Goal: Transaction & Acquisition: Download file/media

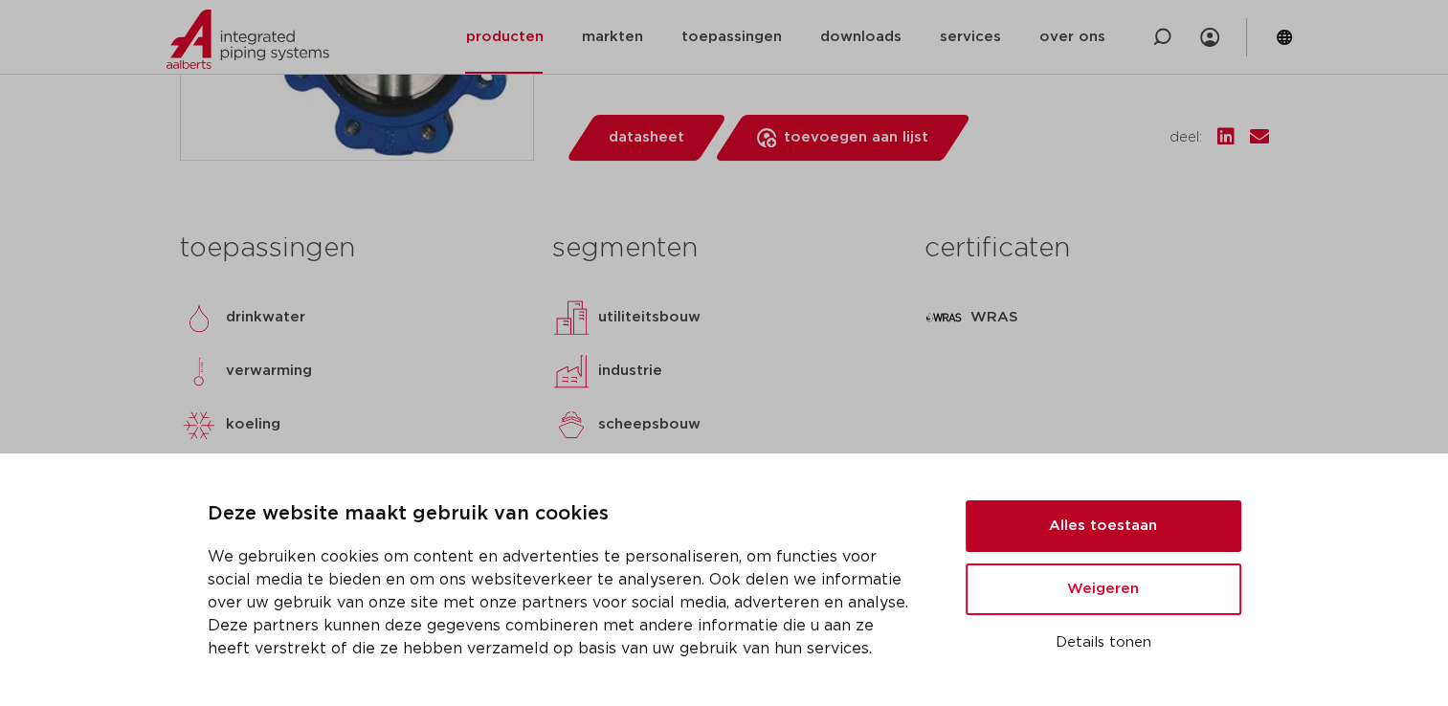
click at [1096, 520] on button "Alles toestaan" at bounding box center [1103, 526] width 276 height 52
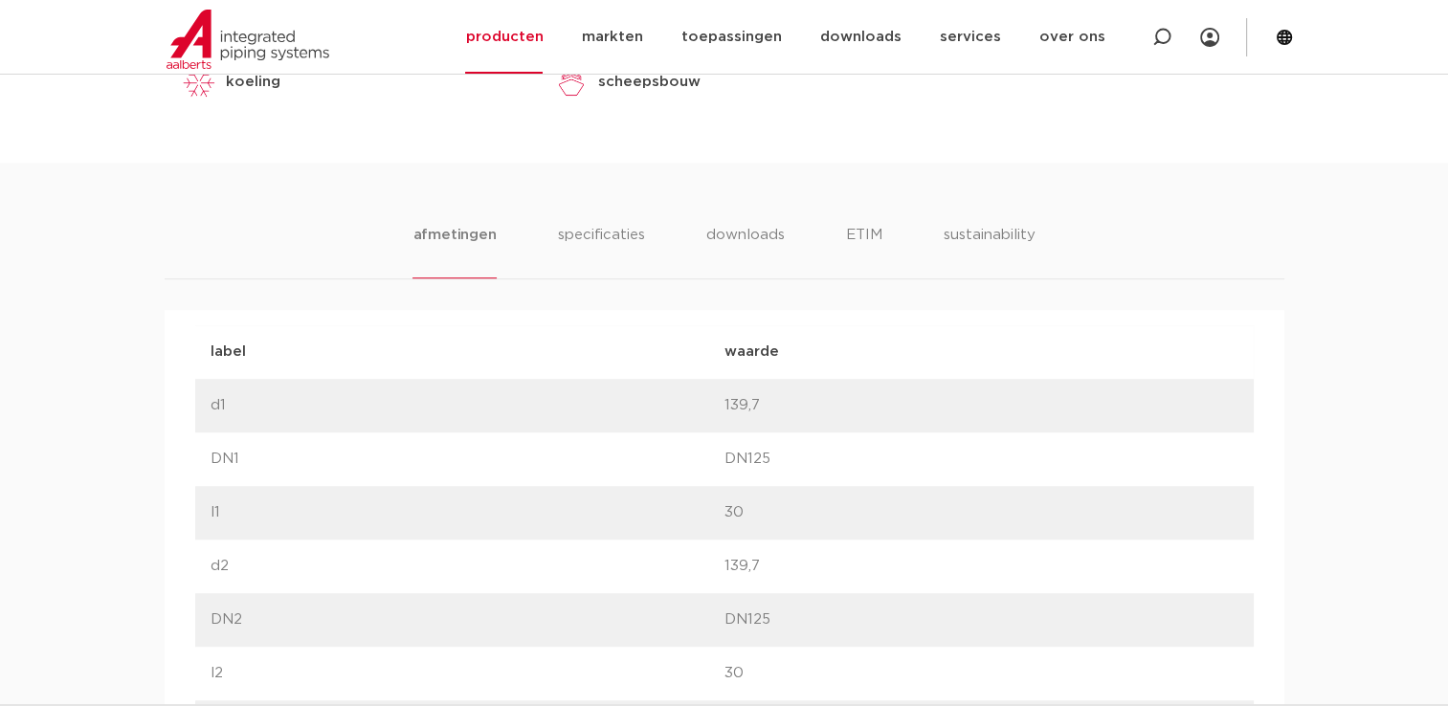
scroll to position [1148, 0]
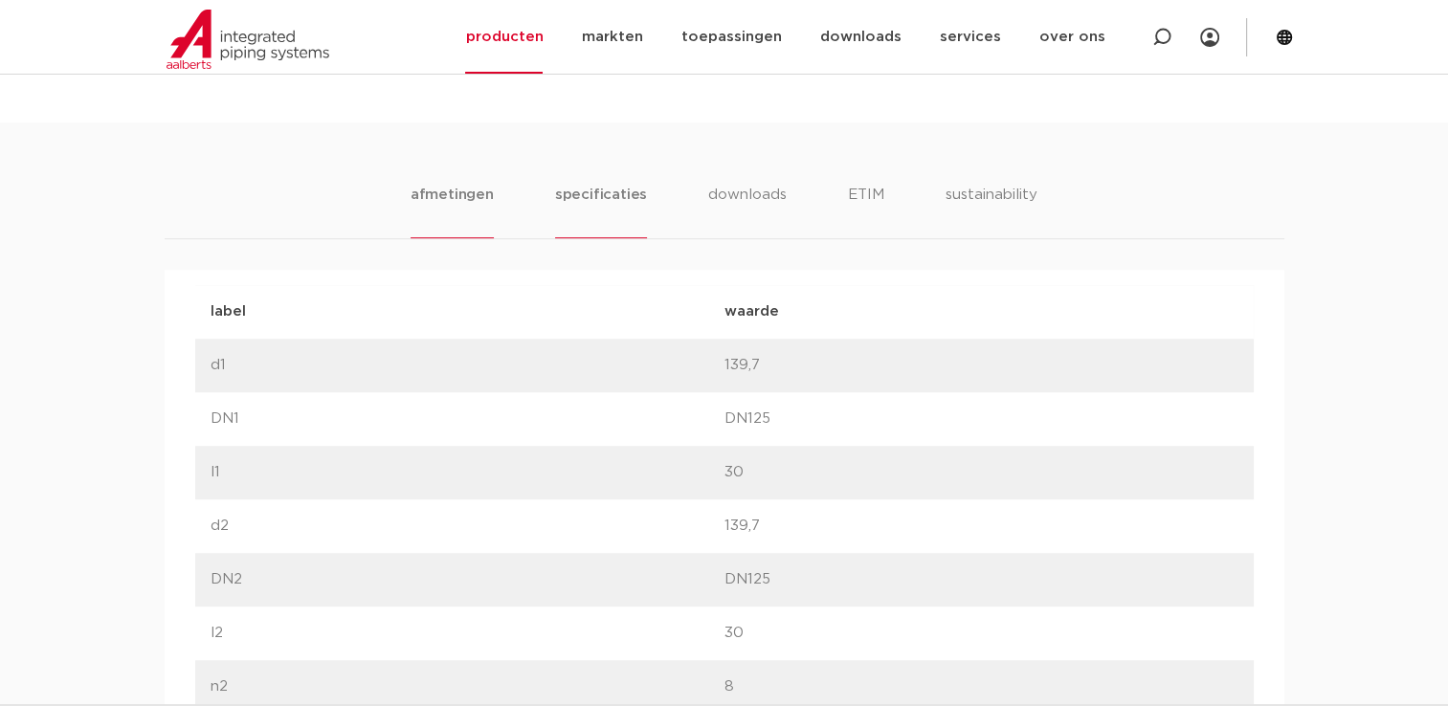
click at [612, 190] on li "specificaties" at bounding box center [601, 211] width 92 height 55
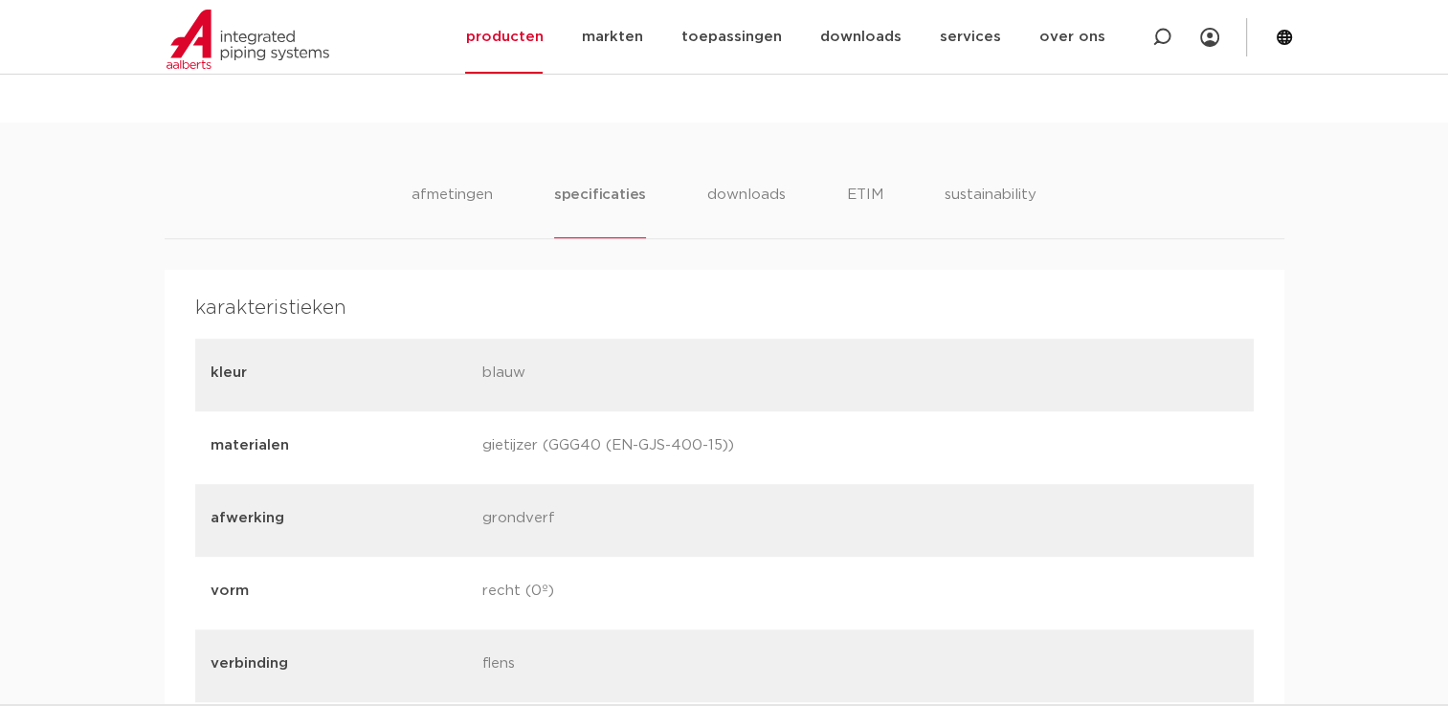
scroll to position [861, 0]
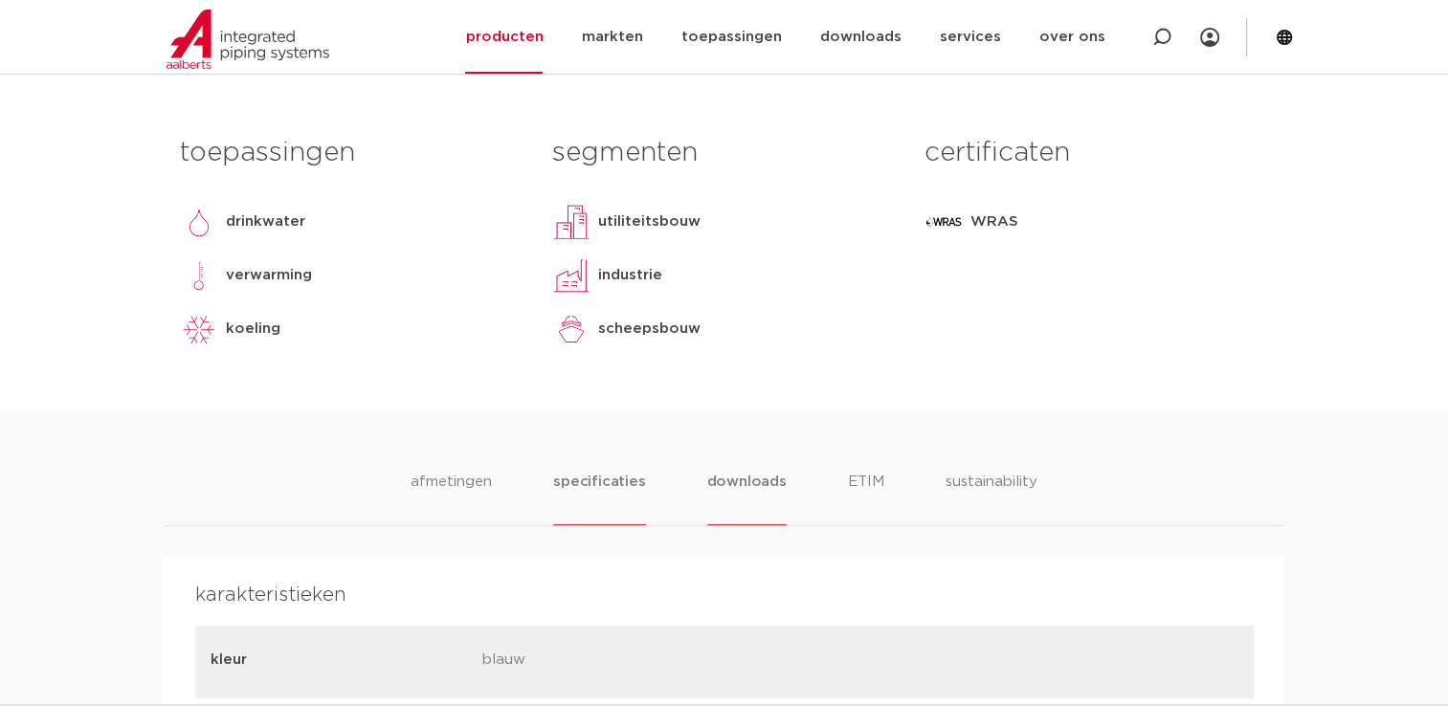
click at [753, 513] on li "downloads" at bounding box center [746, 498] width 79 height 55
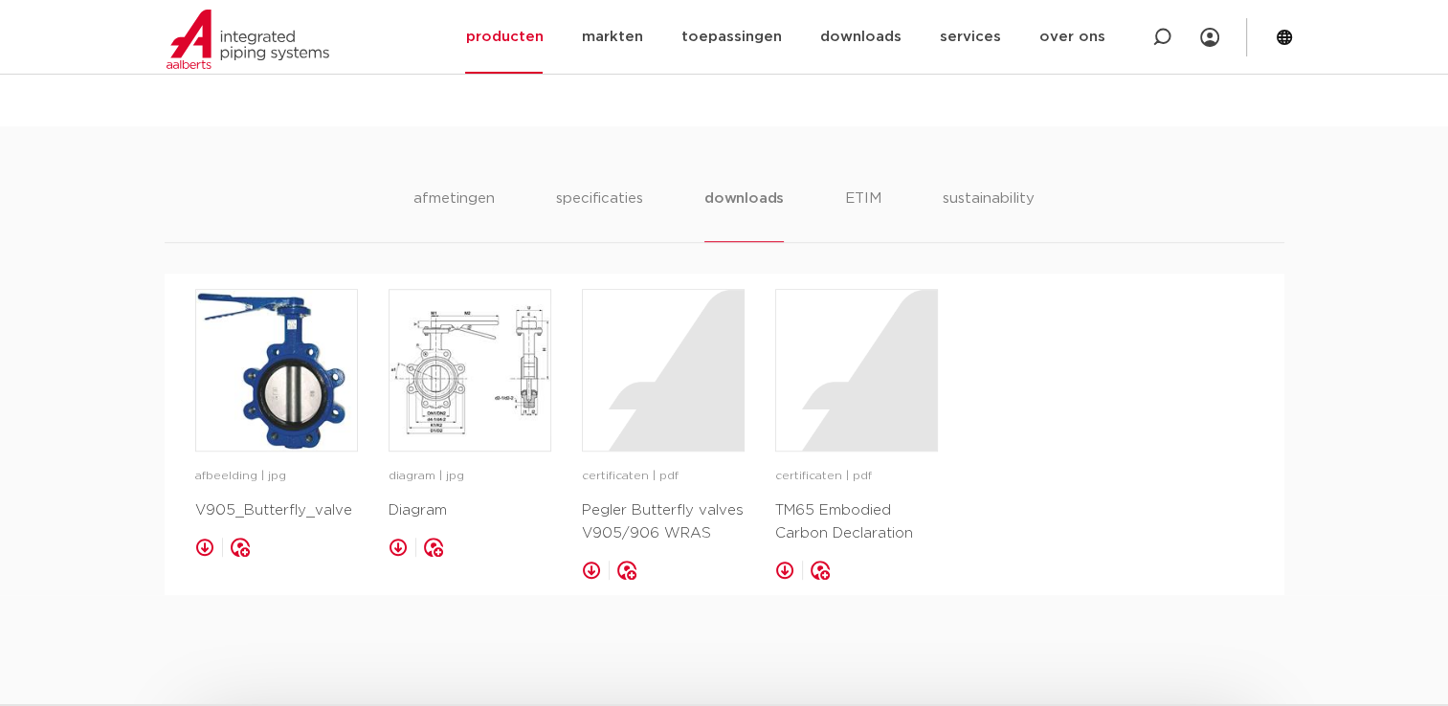
scroll to position [1148, 0]
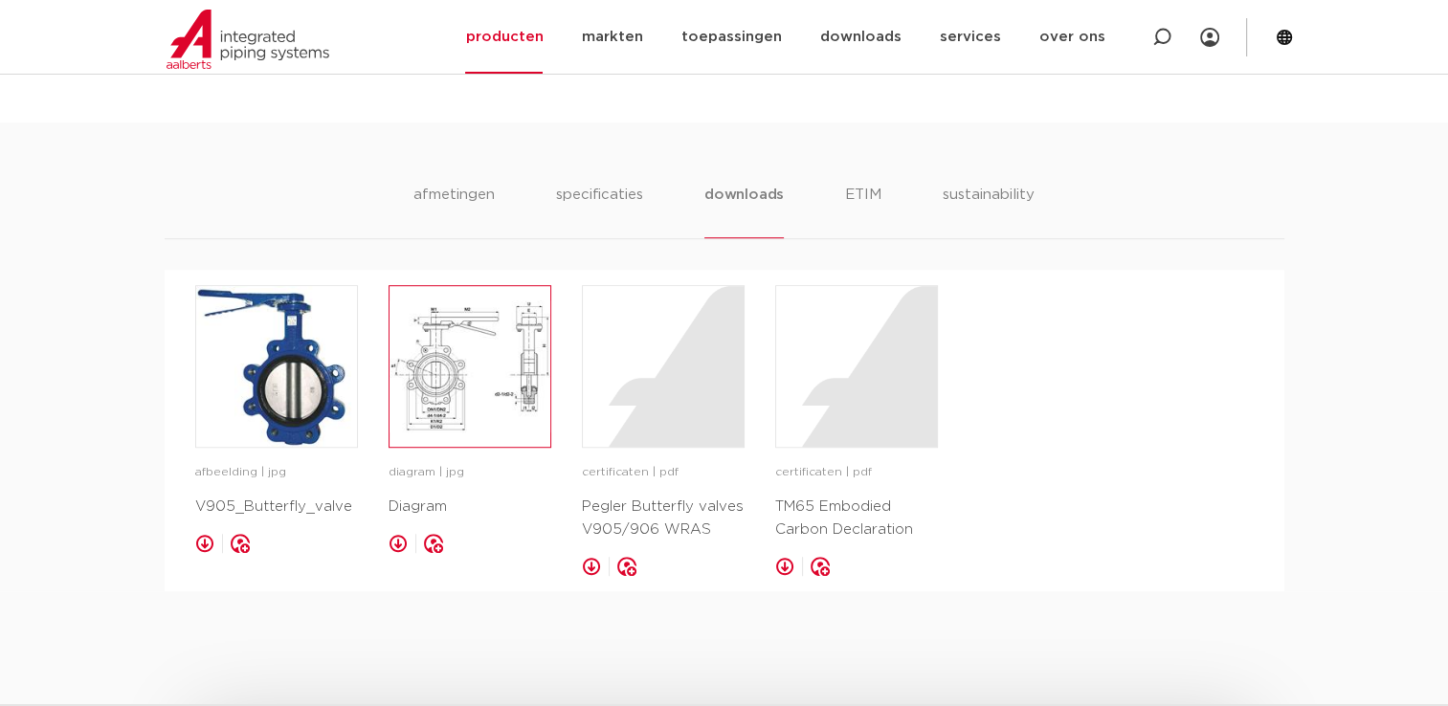
click at [454, 419] on img at bounding box center [469, 366] width 161 height 161
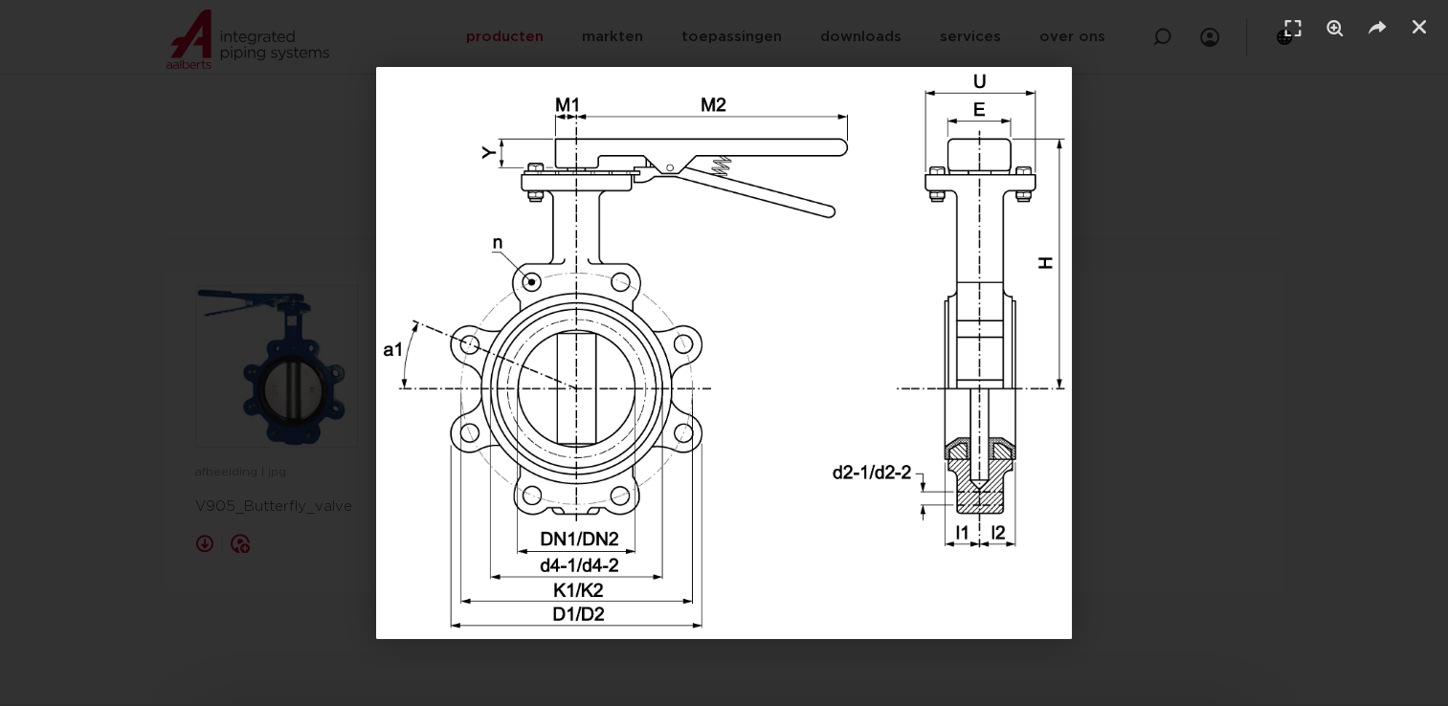
click at [327, 658] on div "1 / 1" at bounding box center [724, 353] width 1448 height 706
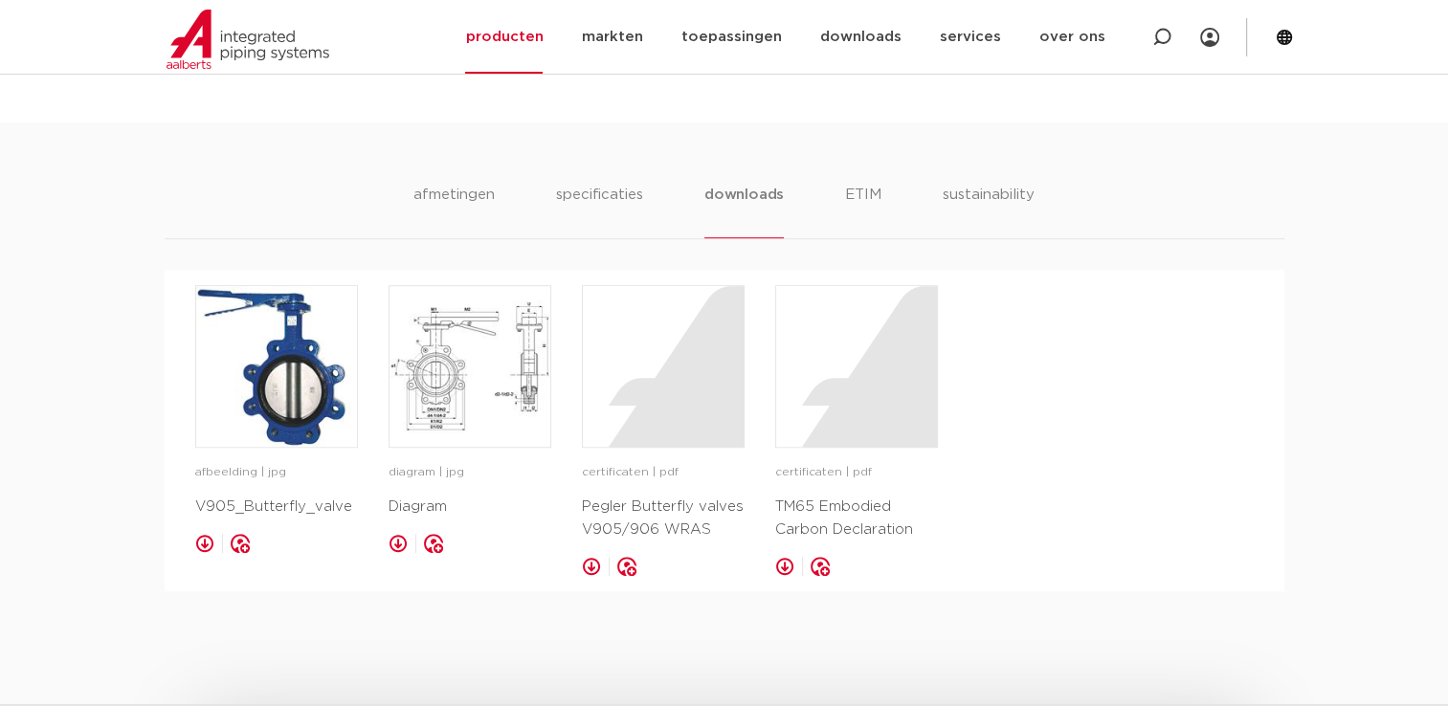
click at [400, 549] on link at bounding box center [397, 543] width 19 height 19
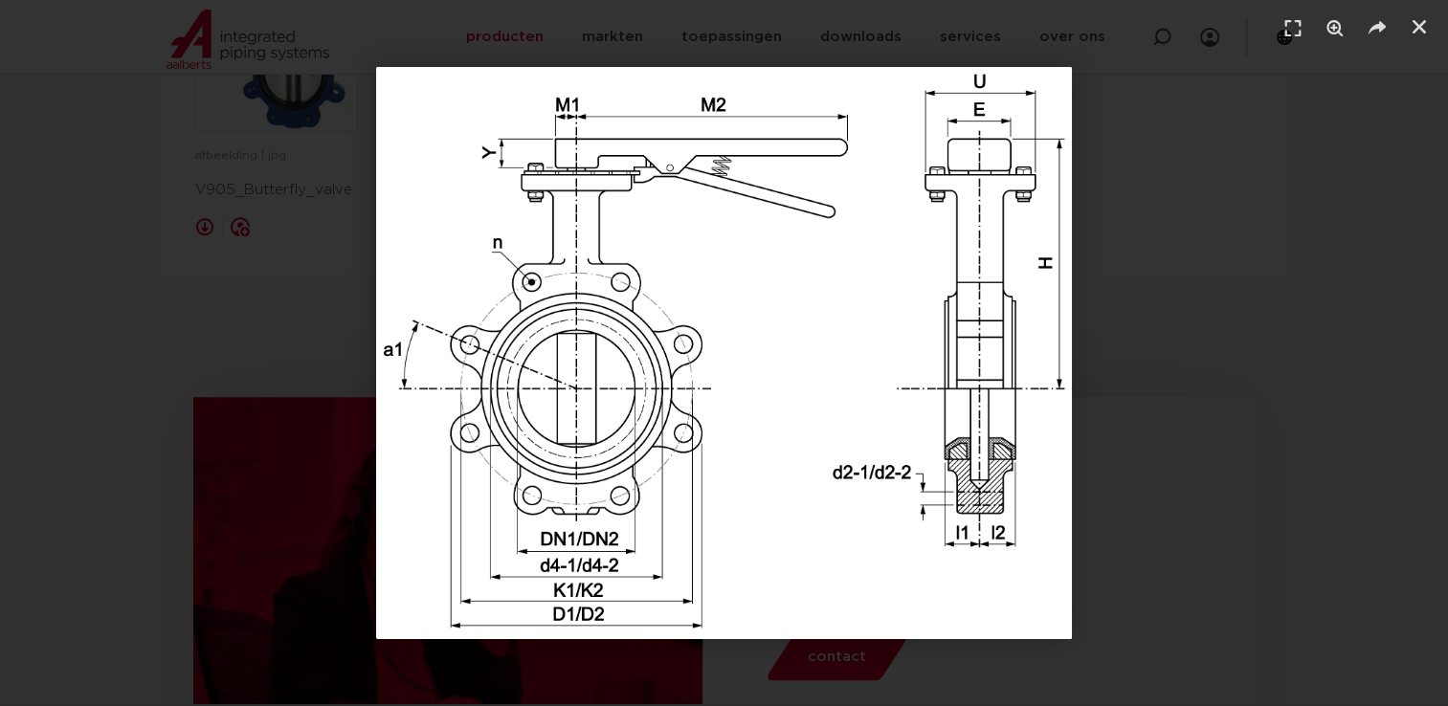
scroll to position [1627, 0]
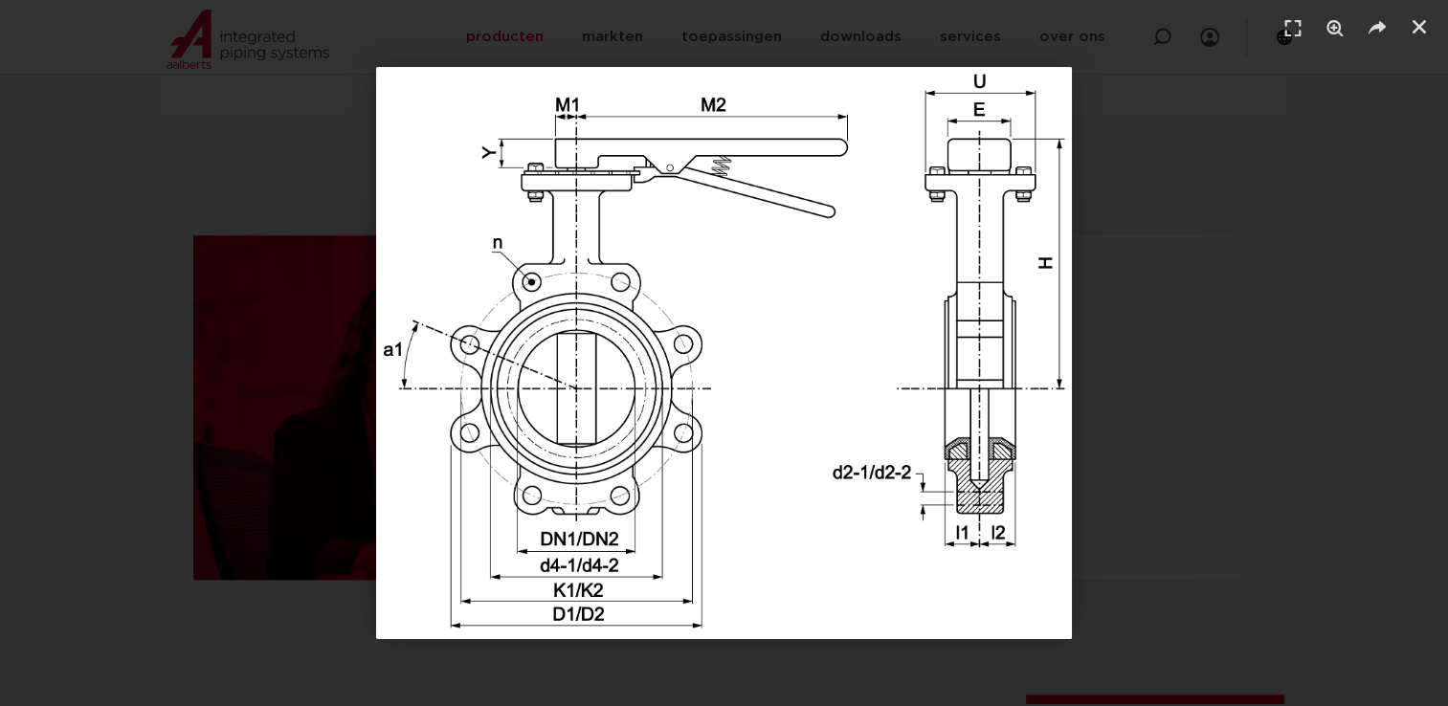
click at [271, 410] on div "1 / 1" at bounding box center [724, 353] width 1314 height 572
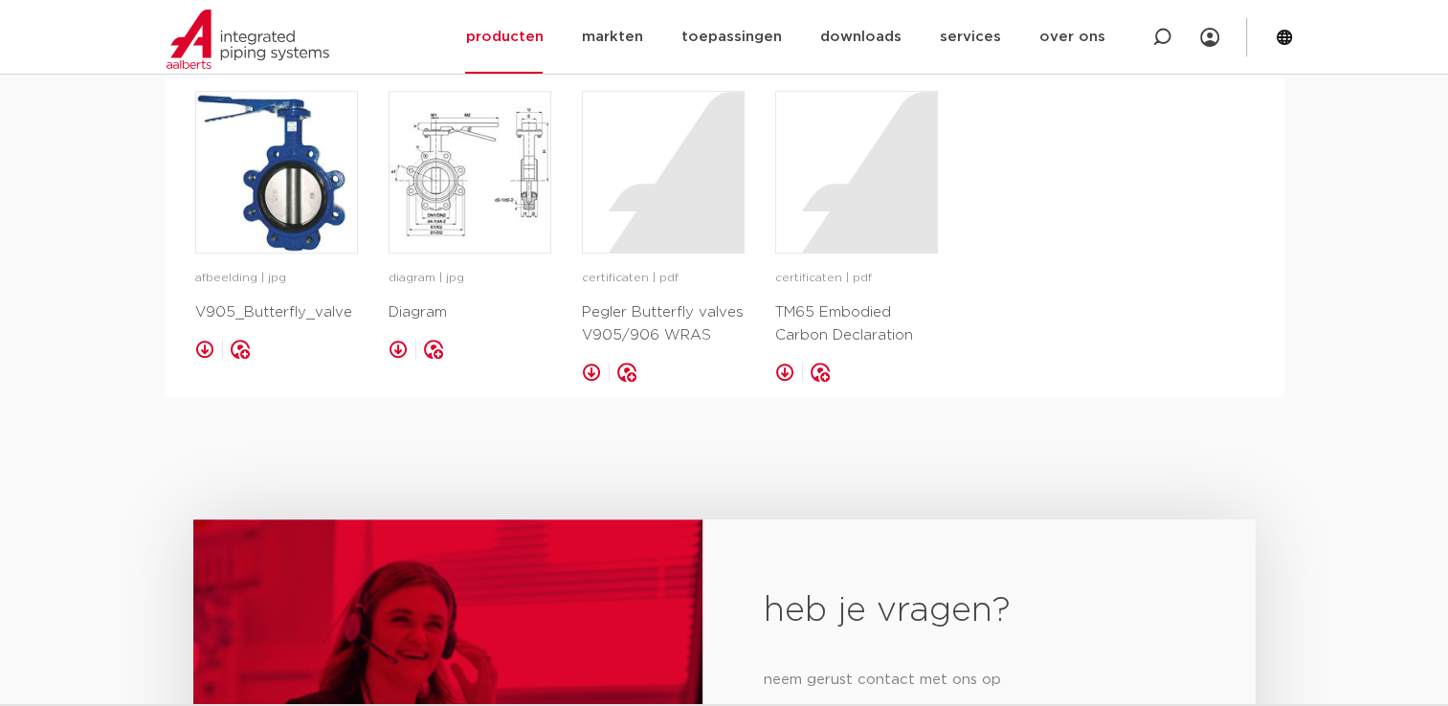
scroll to position [1340, 0]
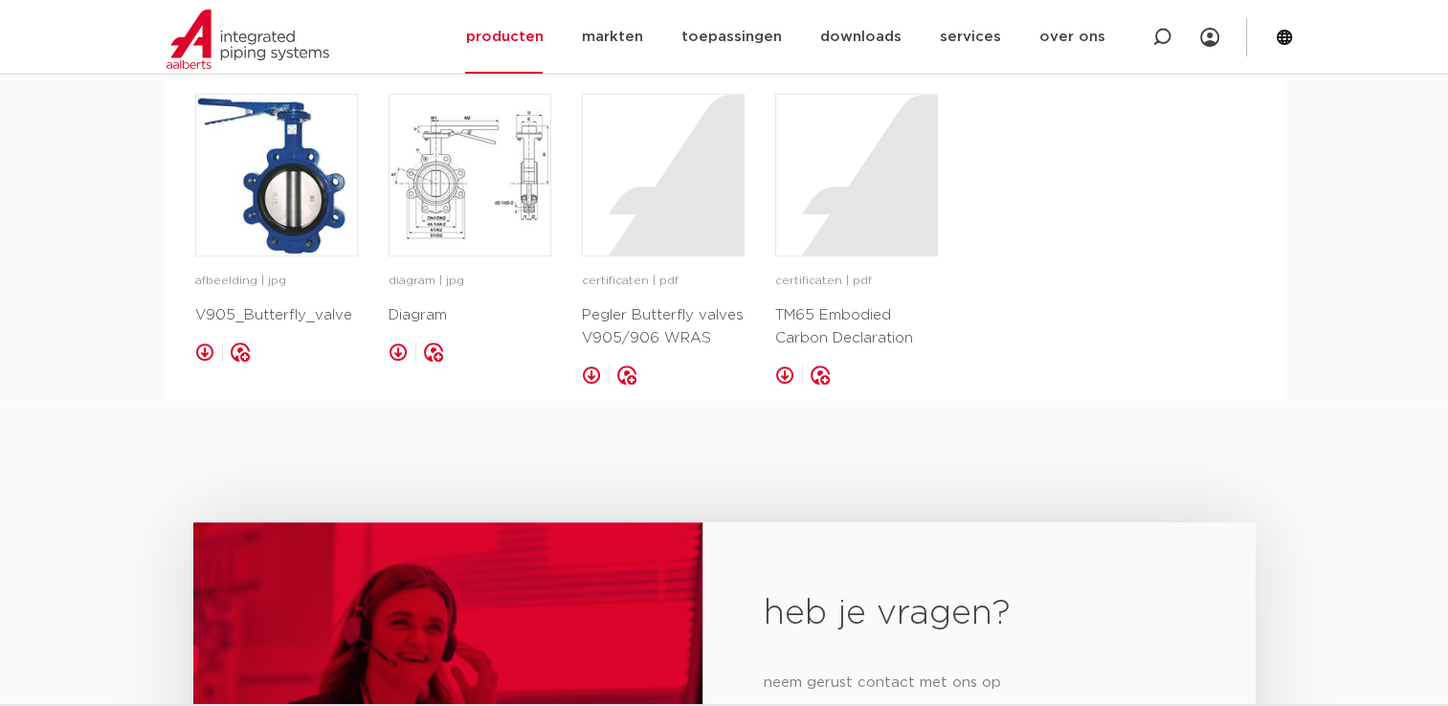
click at [397, 349] on link at bounding box center [397, 352] width 19 height 19
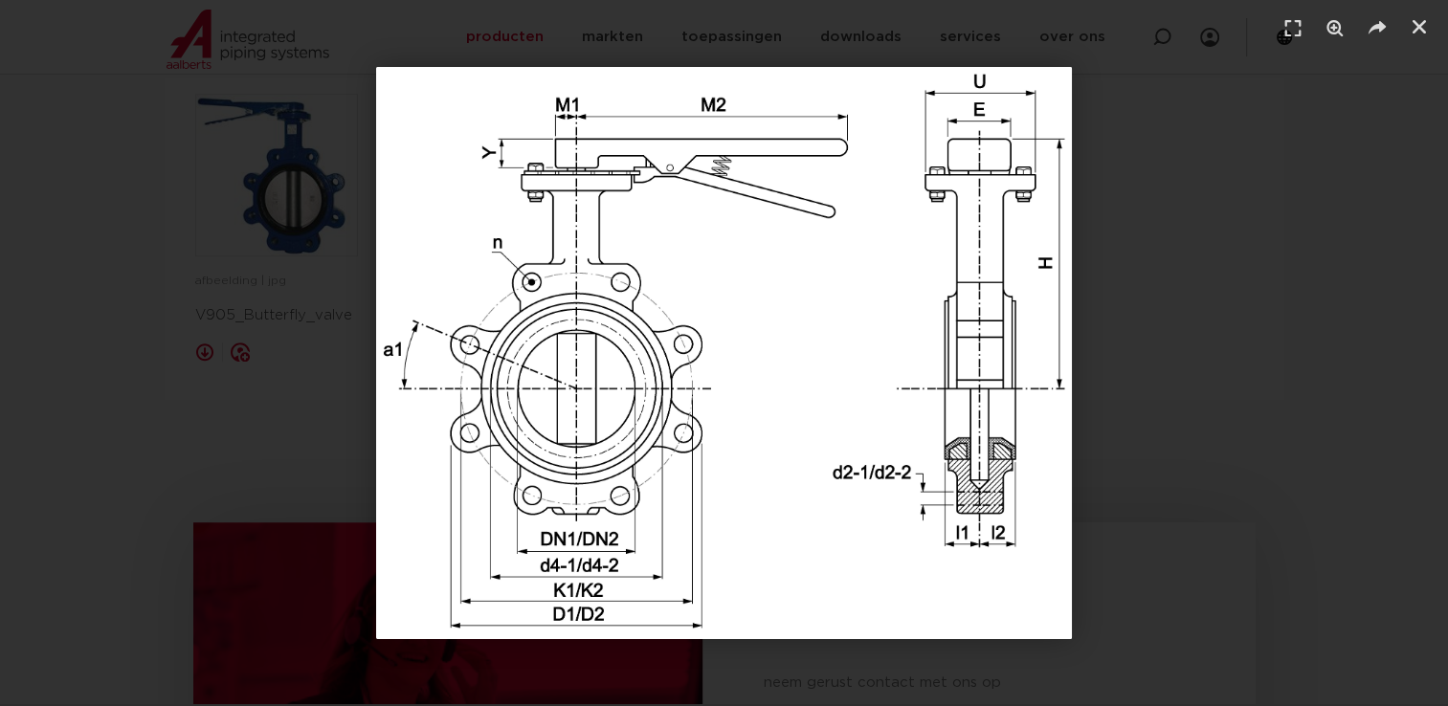
click at [1289, 333] on div "1 / 1" at bounding box center [724, 353] width 1314 height 572
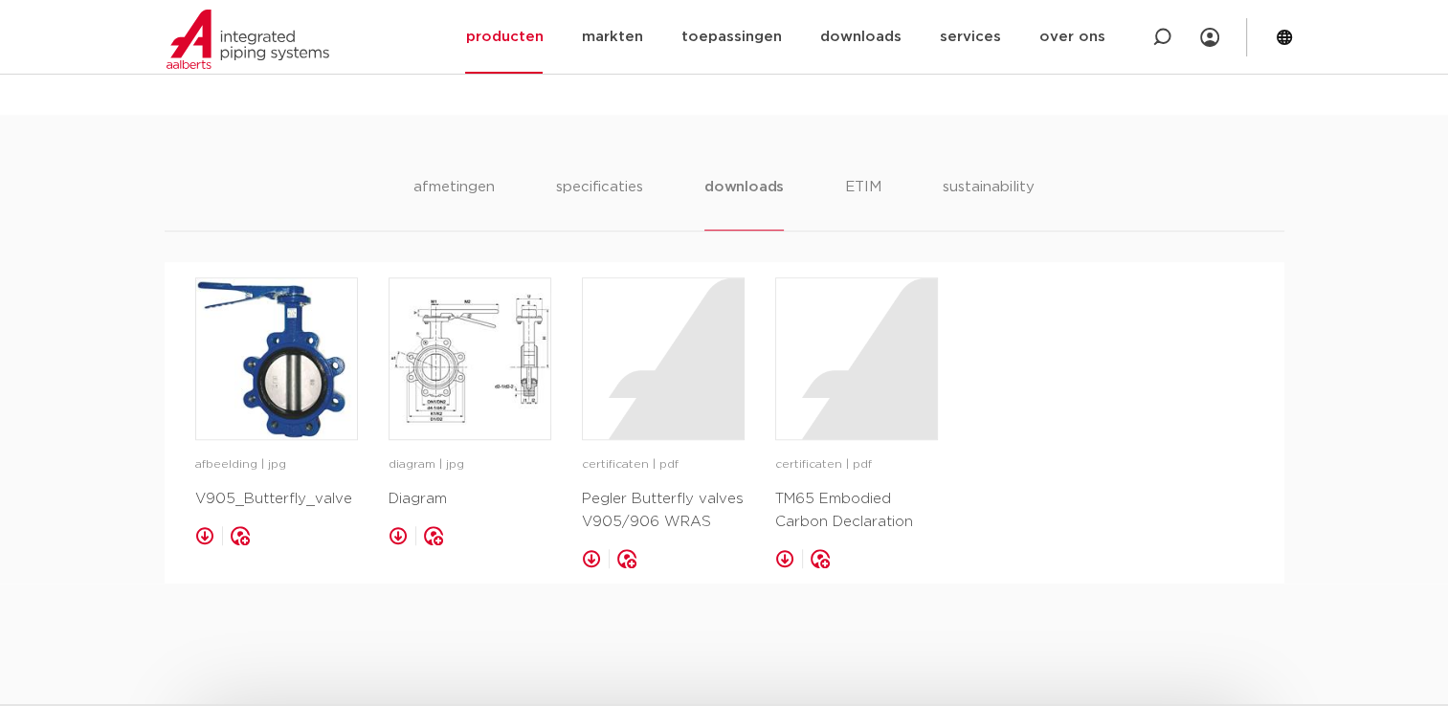
scroll to position [1163, 0]
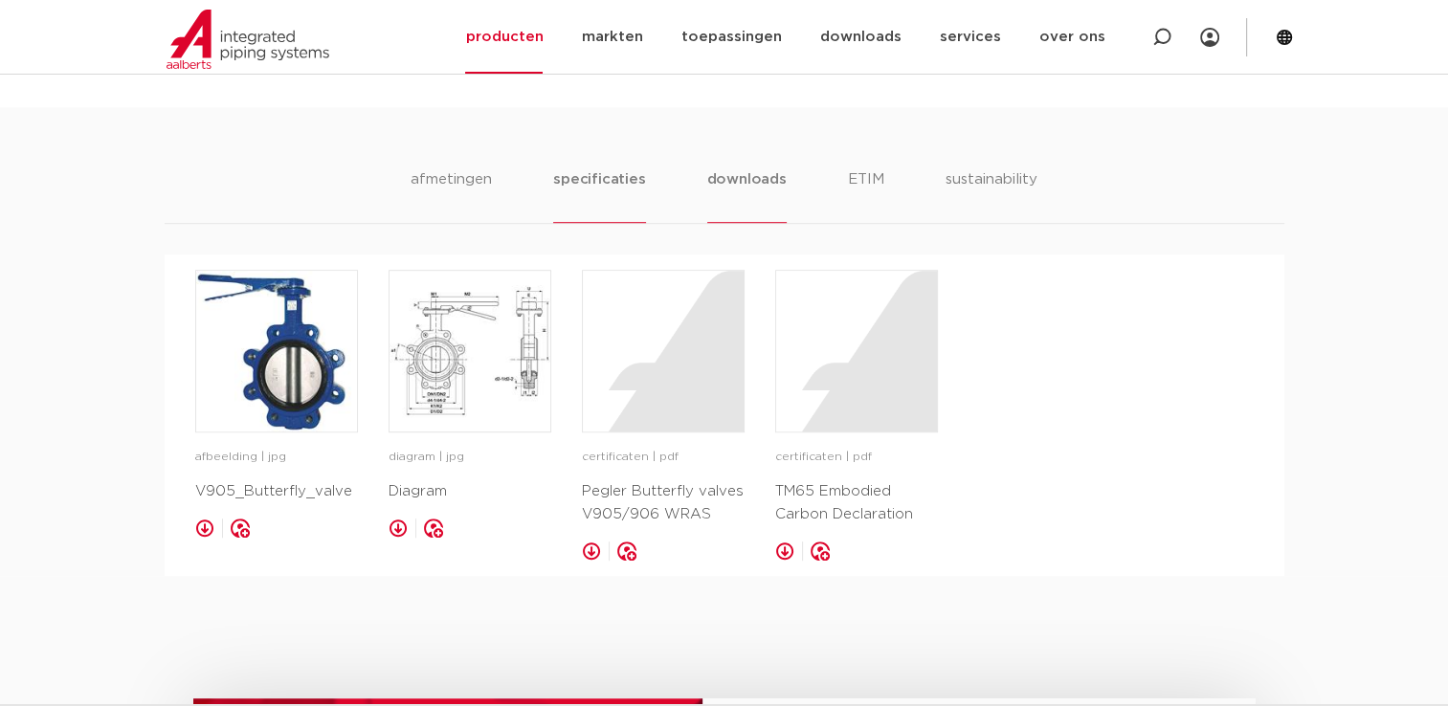
click at [579, 199] on li "specificaties" at bounding box center [599, 195] width 92 height 55
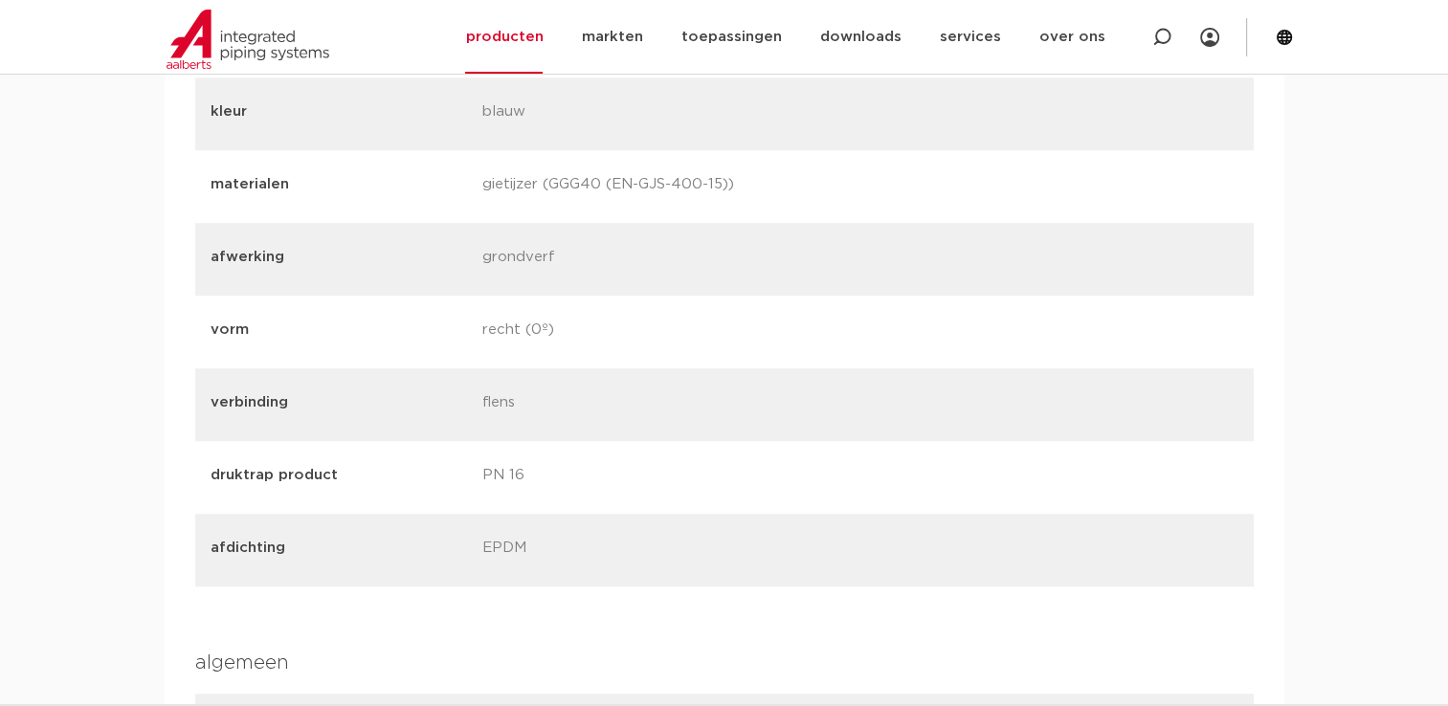
scroll to position [1451, 0]
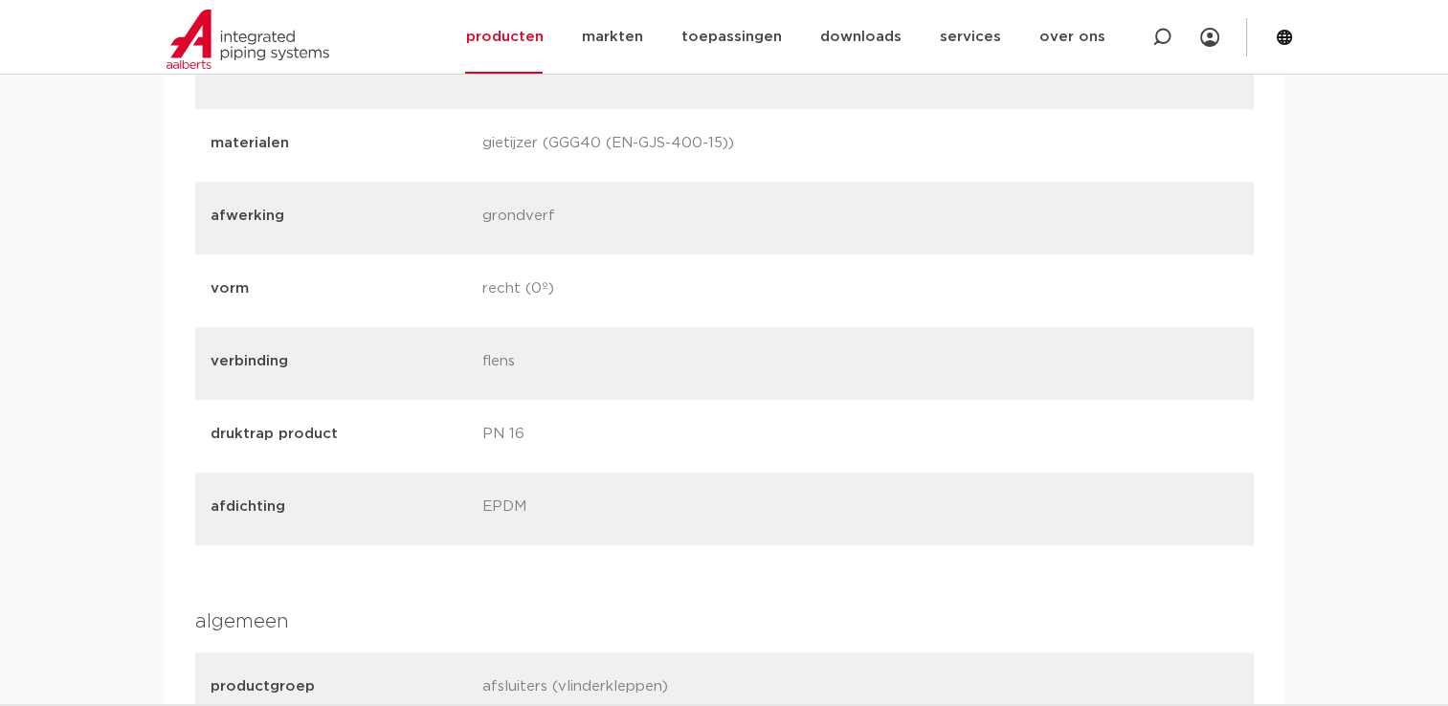
drag, startPoint x: 206, startPoint y: 430, endPoint x: 551, endPoint y: 440, distance: 345.6
click at [551, 440] on div "druktrap product PN 16" at bounding box center [724, 436] width 1058 height 73
drag, startPoint x: 1258, startPoint y: 301, endPoint x: 1230, endPoint y: 317, distance: 31.7
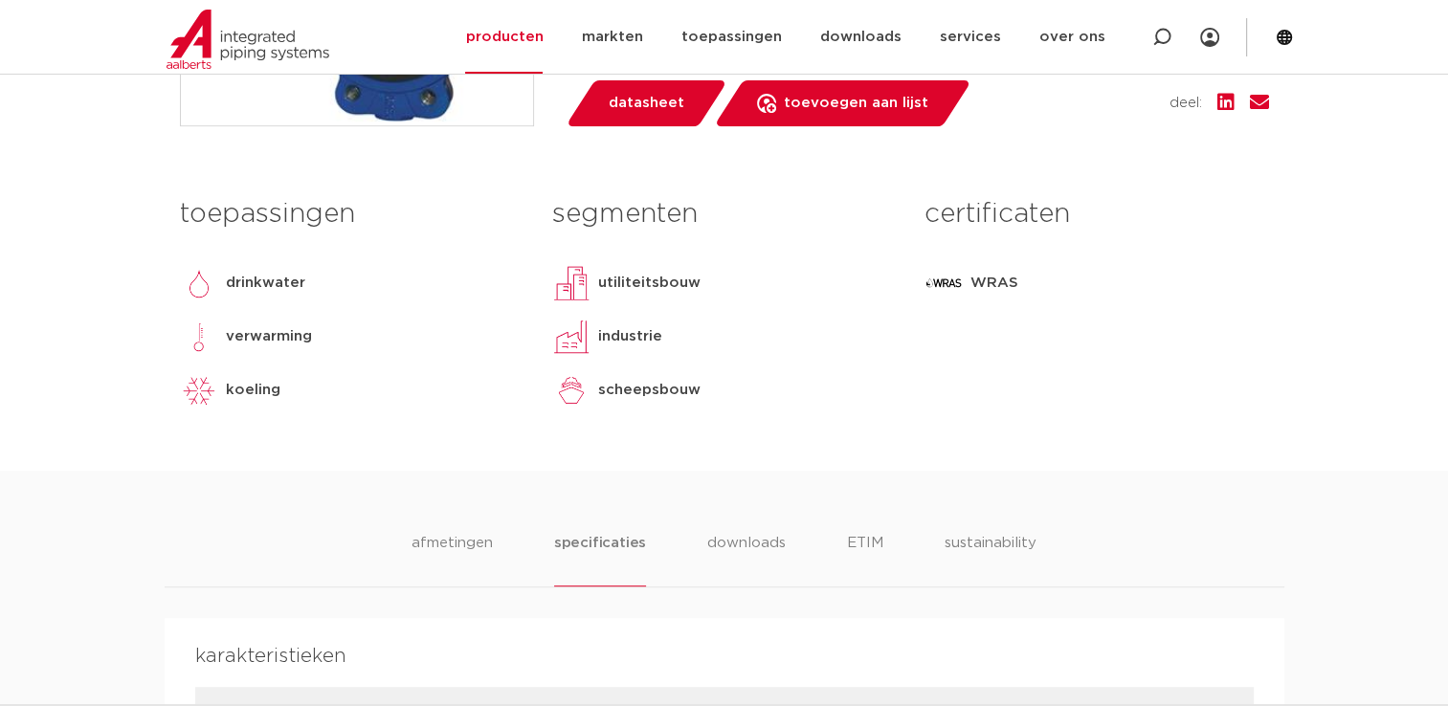
scroll to position [781, 0]
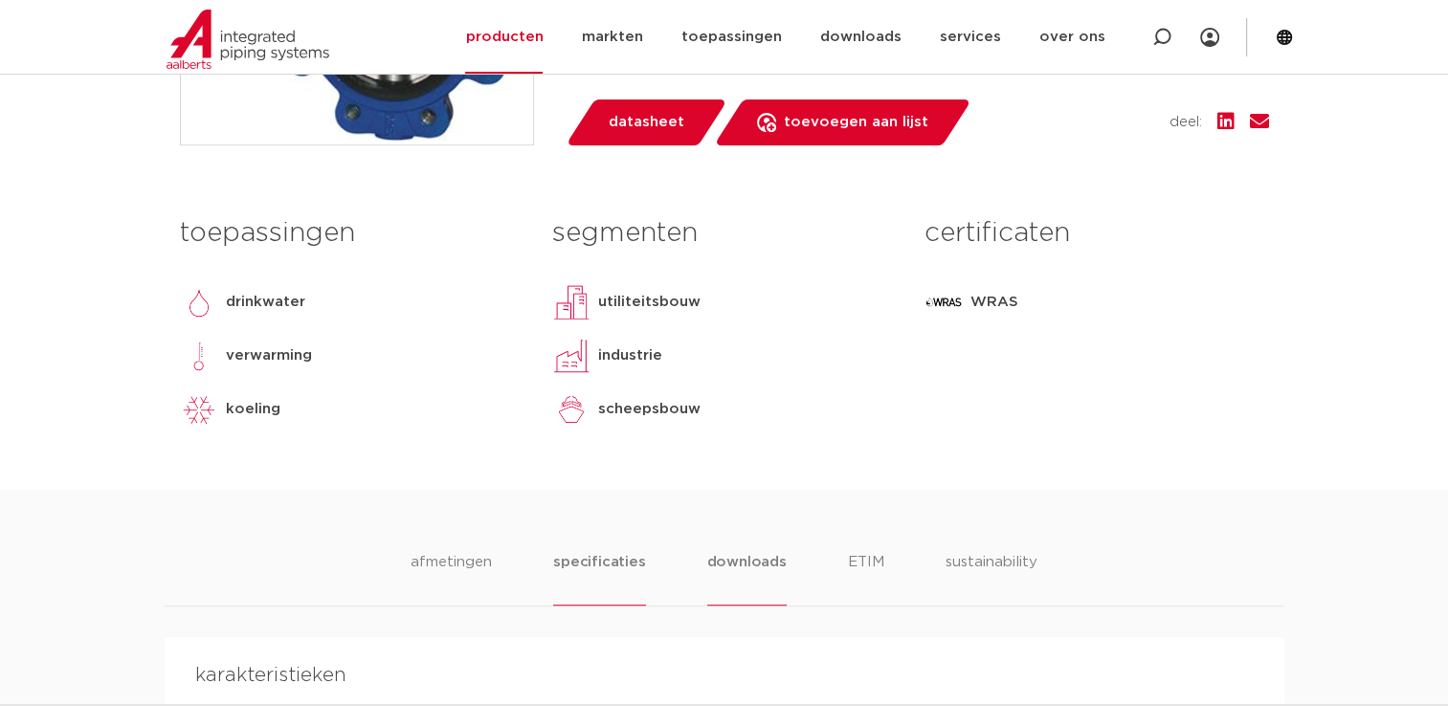
click at [720, 572] on li "downloads" at bounding box center [746, 578] width 79 height 55
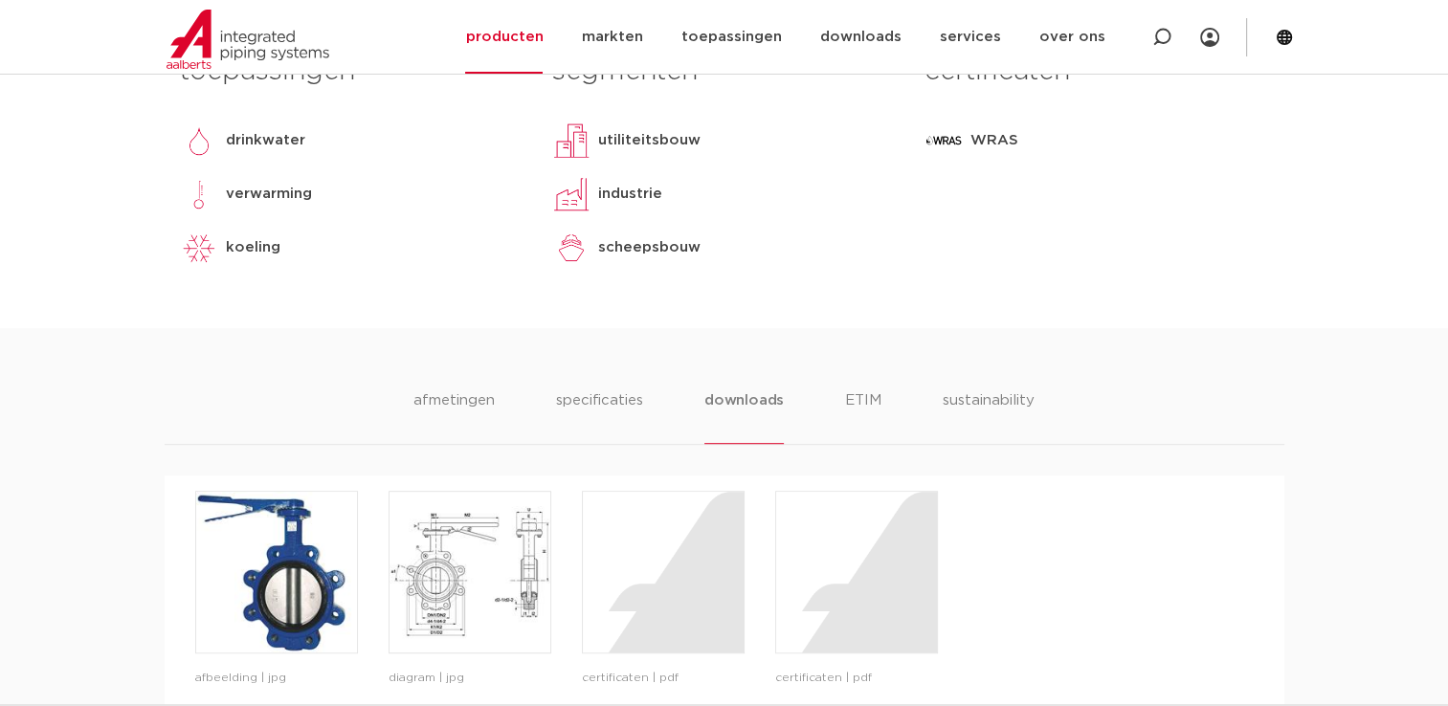
scroll to position [972, 0]
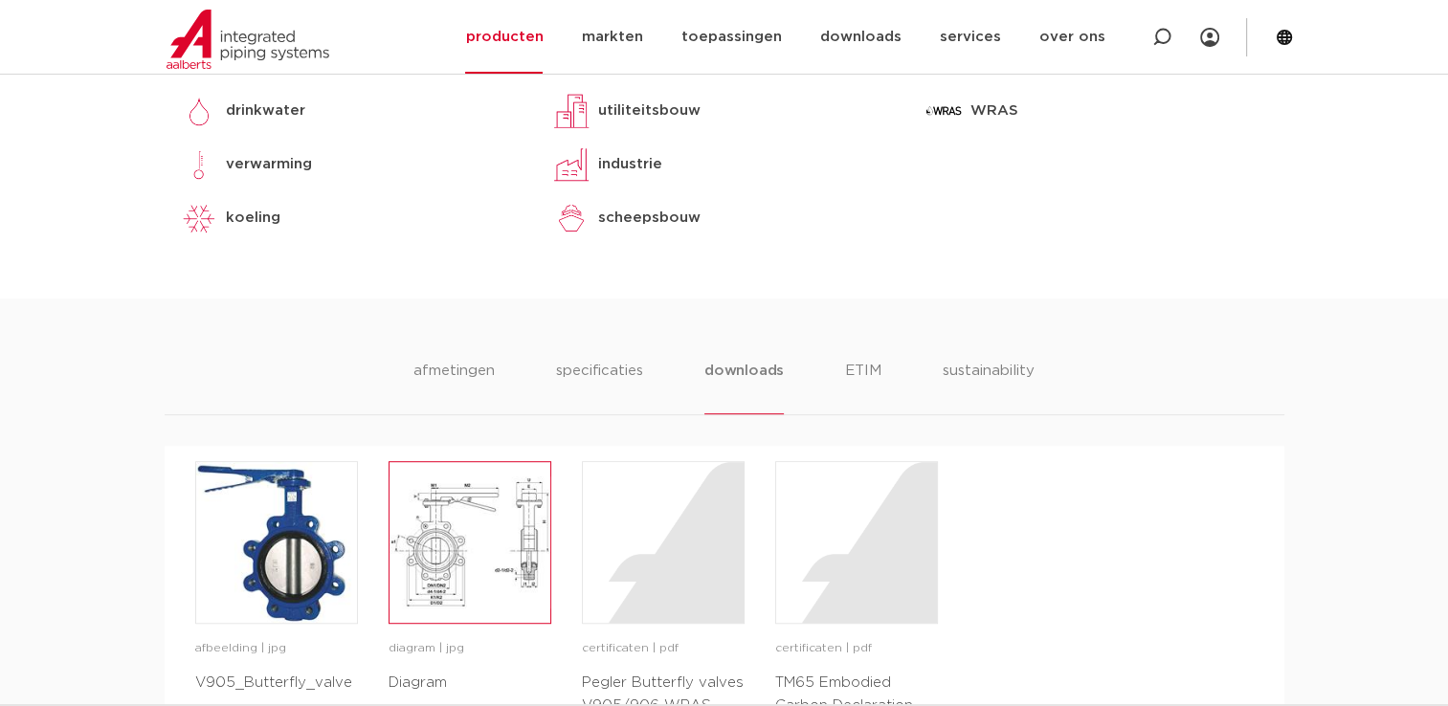
click at [443, 544] on img at bounding box center [469, 542] width 161 height 161
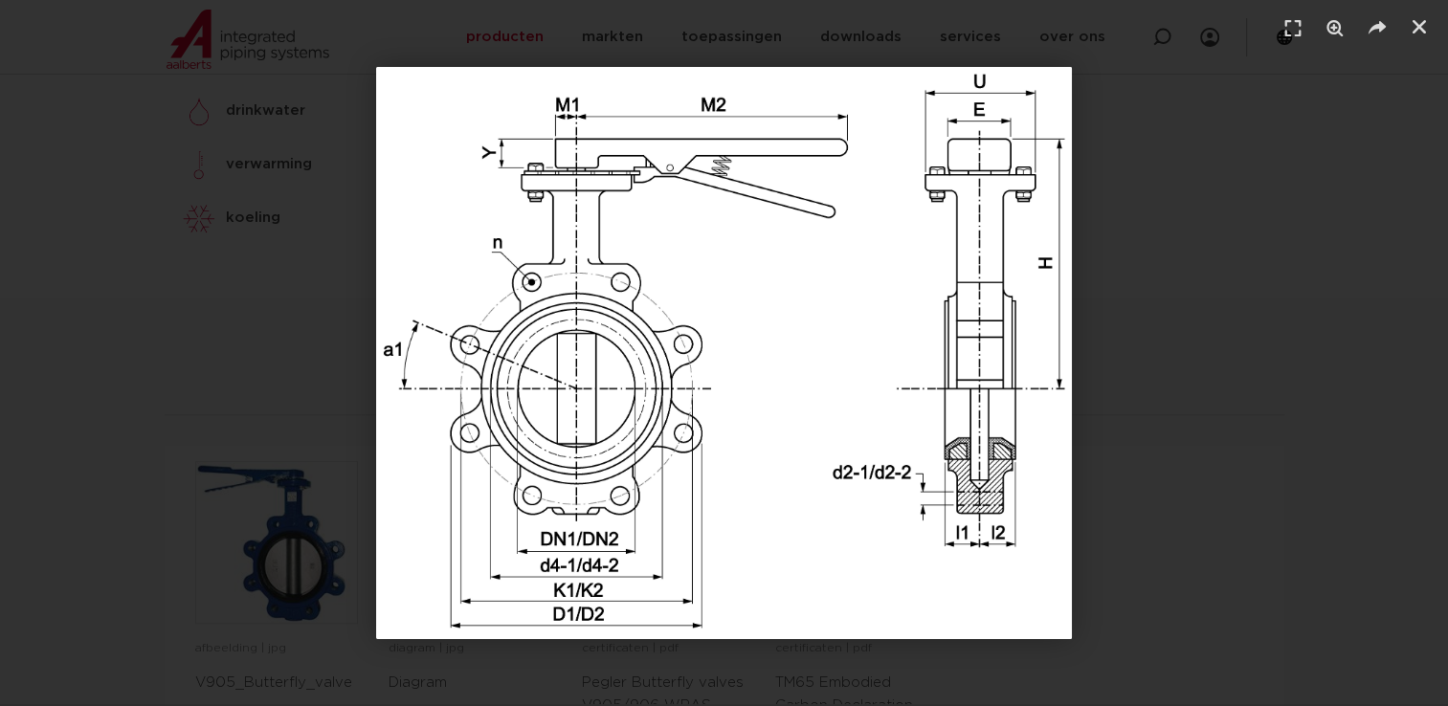
click at [563, 496] on img "1 / 1" at bounding box center [724, 353] width 696 height 572
click at [1202, 178] on div "1 / 1" at bounding box center [724, 353] width 1314 height 572
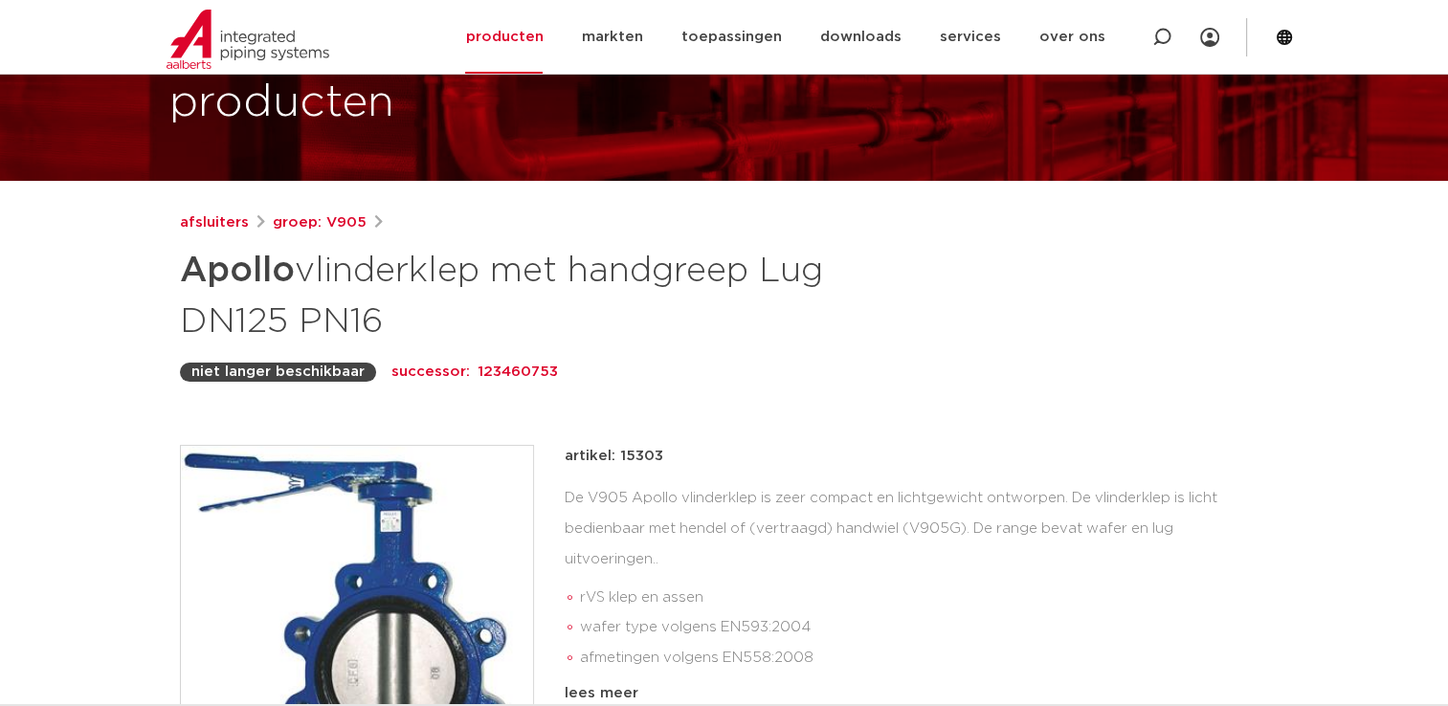
scroll to position [111, 0]
